Goal: Transaction & Acquisition: Purchase product/service

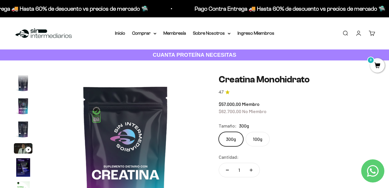
scroll to position [58, 0]
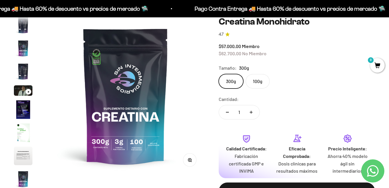
click at [175, 112] on img at bounding box center [125, 96] width 159 height 159
click at [170, 110] on img at bounding box center [125, 96] width 159 height 159
click at [164, 104] on img at bounding box center [125, 96] width 159 height 159
click at [87, 91] on img at bounding box center [125, 96] width 159 height 159
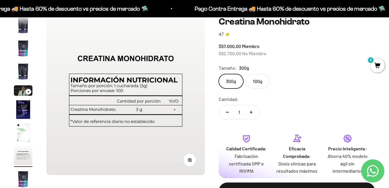
click at [87, 91] on img at bounding box center [125, 96] width 159 height 159
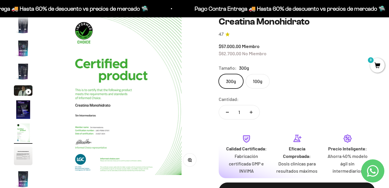
click at [86, 91] on img at bounding box center [125, 96] width 159 height 159
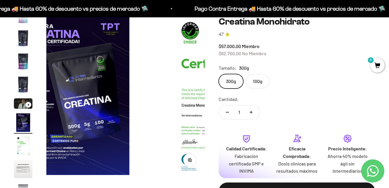
scroll to position [0, 811]
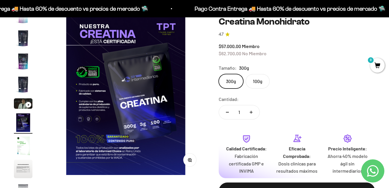
click at [73, 95] on img at bounding box center [125, 96] width 159 height 159
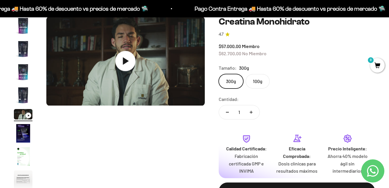
scroll to position [0, 0]
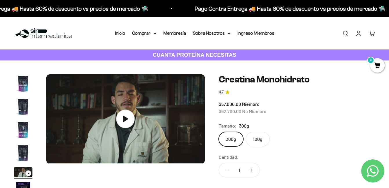
click at [26, 151] on img "Ir al artículo 4" at bounding box center [23, 153] width 19 height 19
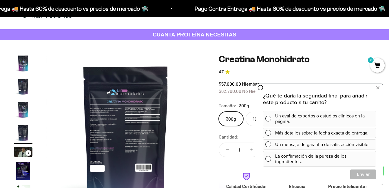
scroll to position [29, 0]
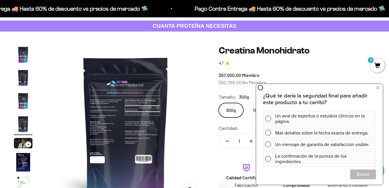
click at [91, 124] on img at bounding box center [125, 125] width 159 height 159
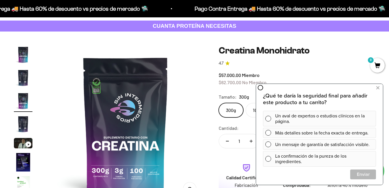
click at [88, 125] on img at bounding box center [125, 125] width 159 height 159
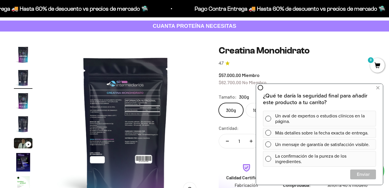
click at [88, 125] on img at bounding box center [125, 125] width 159 height 159
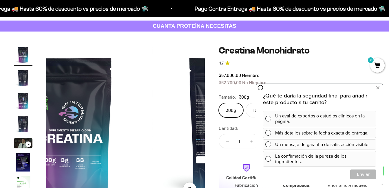
scroll to position [0, 0]
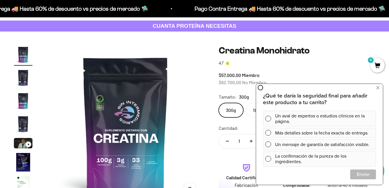
click at [88, 125] on img at bounding box center [125, 125] width 159 height 159
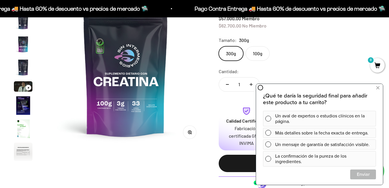
scroll to position [87, 0]
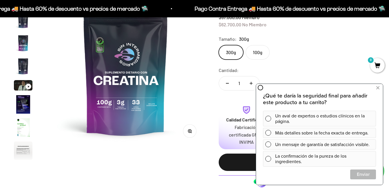
click at [193, 132] on button "Zoom" at bounding box center [190, 131] width 13 height 13
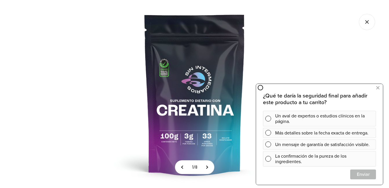
click at [222, 142] on img at bounding box center [195, 94] width 188 height 188
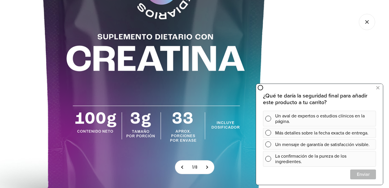
click at [165, 126] on img at bounding box center [154, 21] width 435 height 435
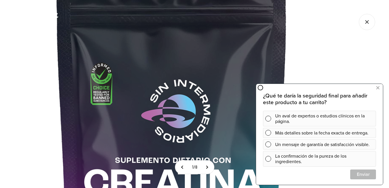
click at [373, 26] on icon "Cerrar galería" at bounding box center [367, 22] width 16 height 16
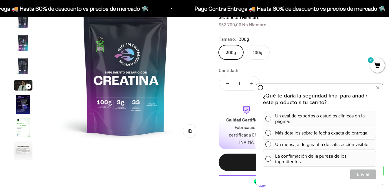
click at [168, 69] on img at bounding box center [125, 67] width 159 height 159
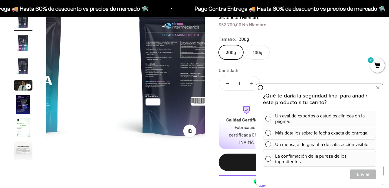
scroll to position [0, 162]
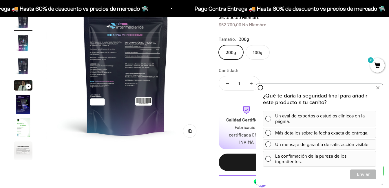
click at [190, 131] on icon "button" at bounding box center [189, 130] width 1 height 1
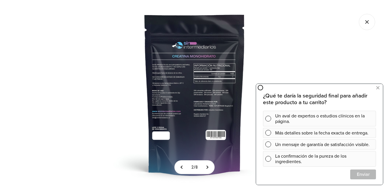
click at [178, 99] on img at bounding box center [195, 94] width 188 height 188
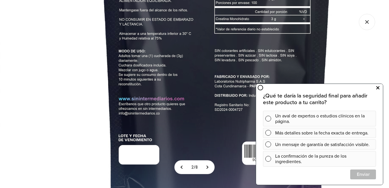
click at [378, 88] on icon at bounding box center [378, 88] width 3 height 8
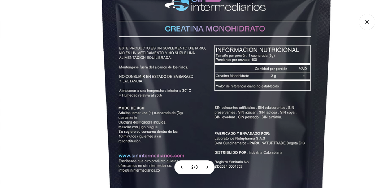
click at [368, 24] on icon "Cerrar galería" at bounding box center [367, 22] width 16 height 16
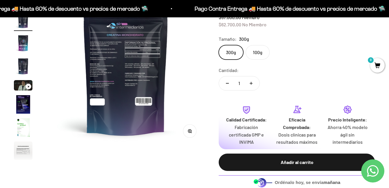
click at [81, 57] on img at bounding box center [125, 67] width 159 height 159
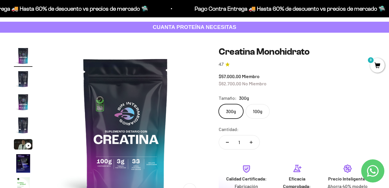
scroll to position [0, 0]
